Goal: Find specific page/section: Find specific page/section

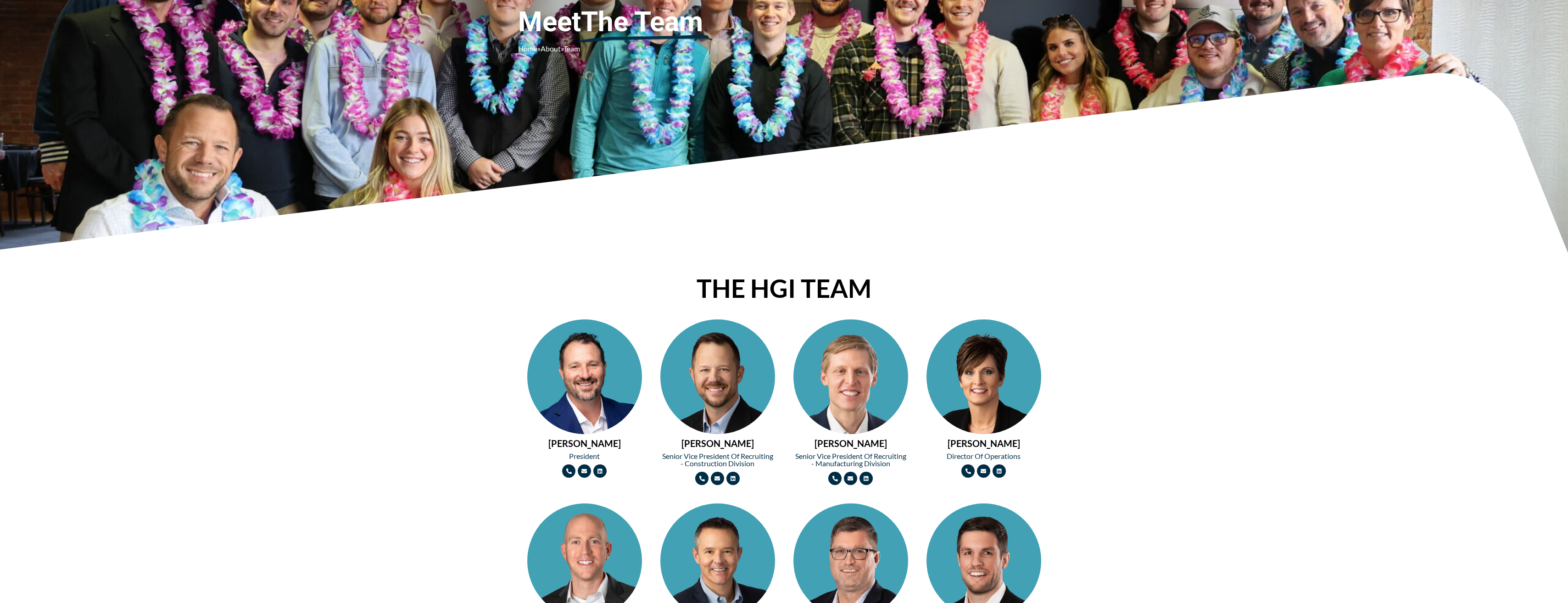
scroll to position [275, 0]
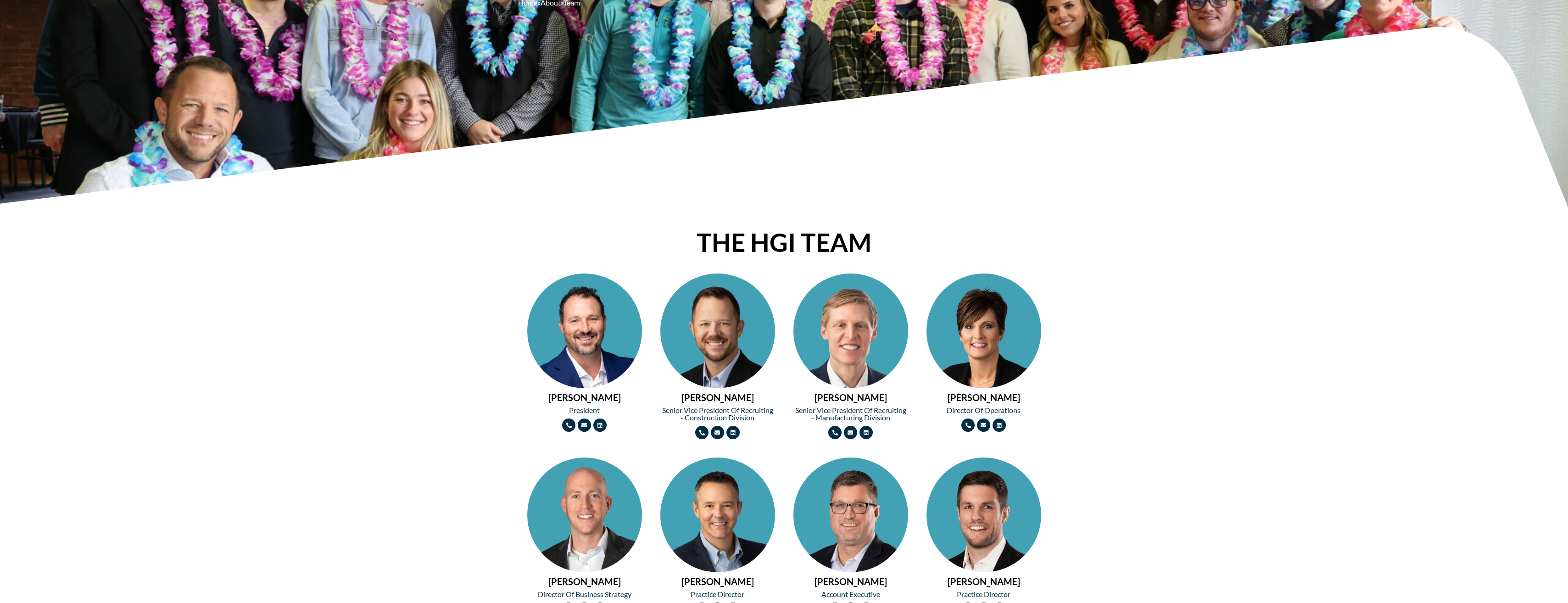
click at [587, 355] on img at bounding box center [585, 359] width 114 height 172
